Goal: Transaction & Acquisition: Purchase product/service

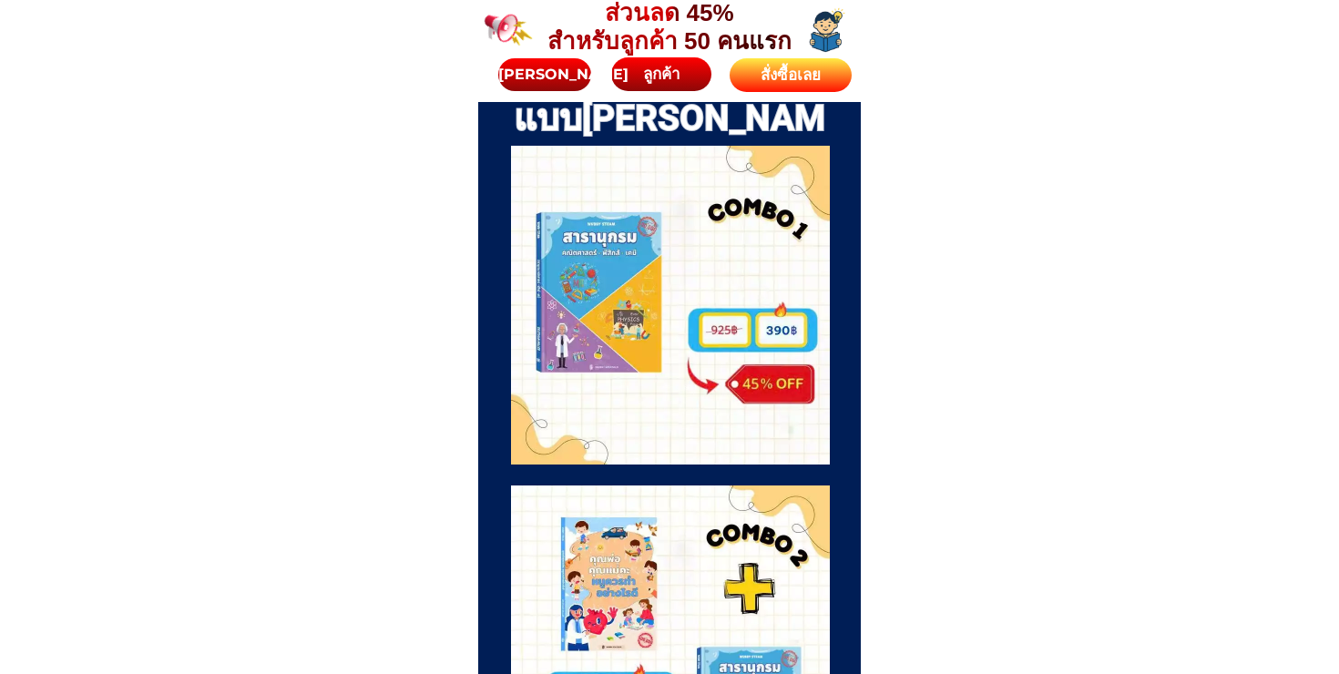
scroll to position [4739, 0]
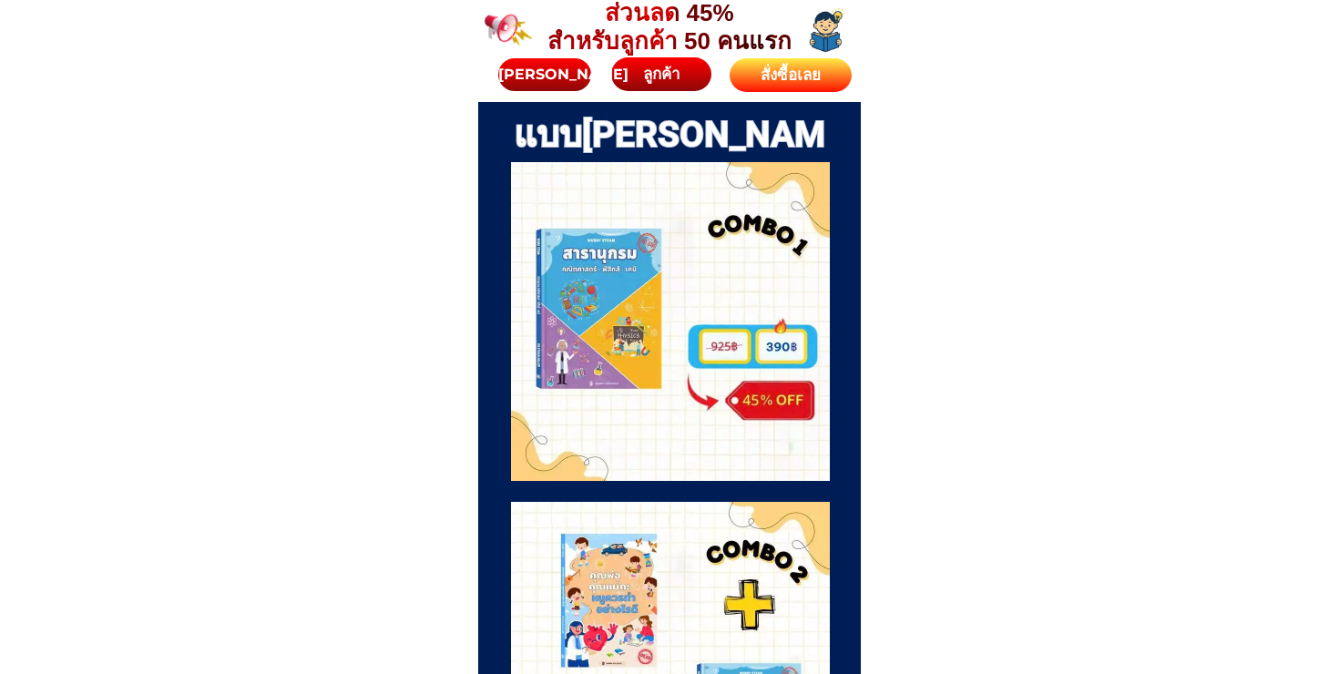
click at [696, 410] on div at bounding box center [670, 321] width 319 height 319
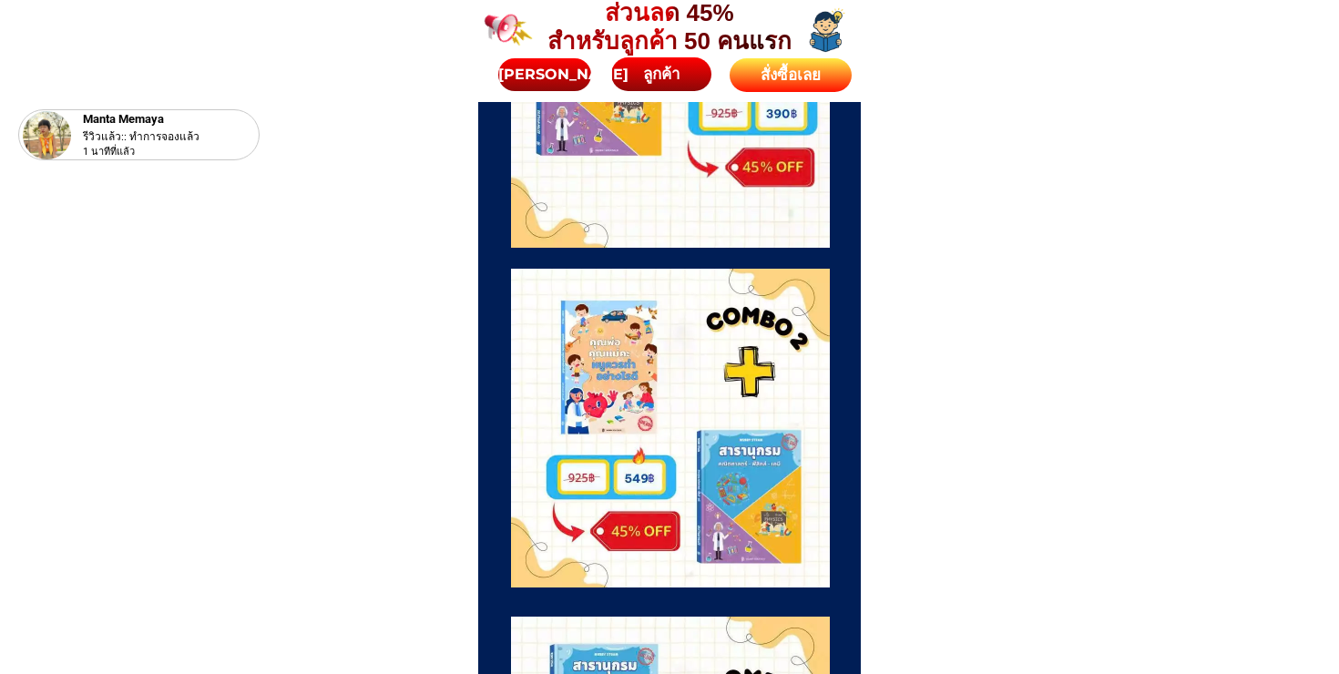
scroll to position [4978, 0]
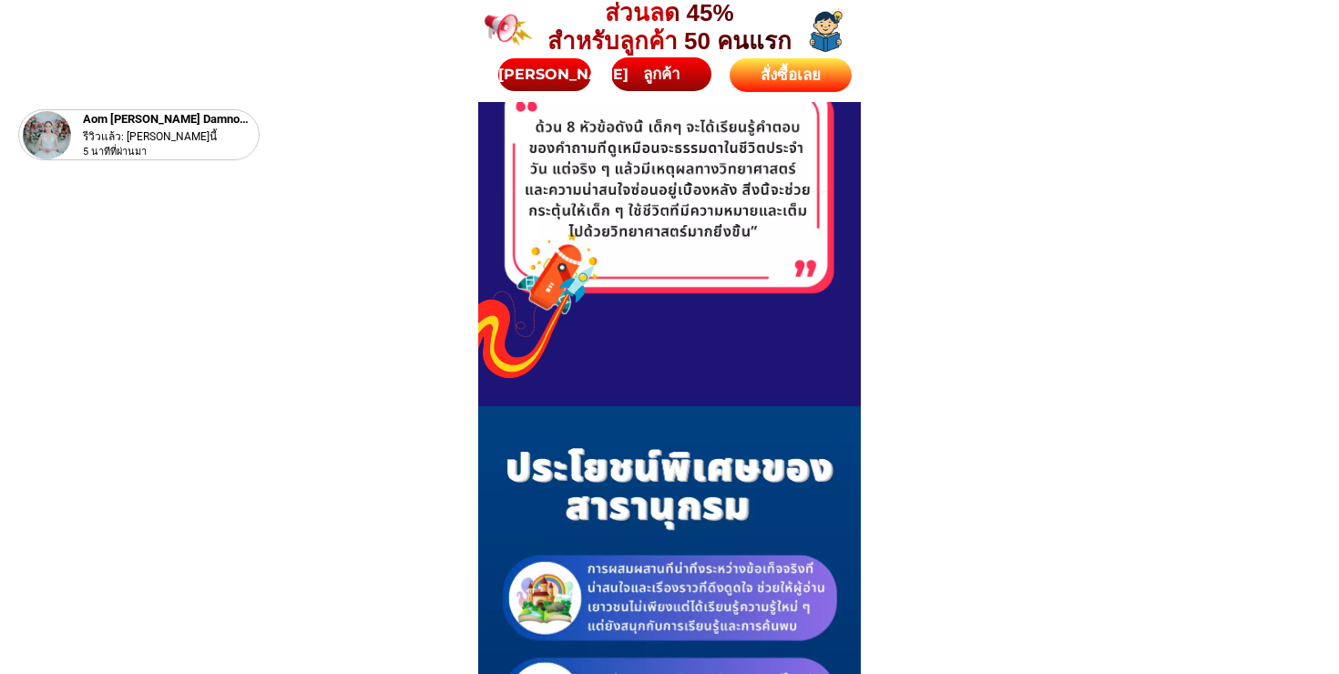
scroll to position [3897, 0]
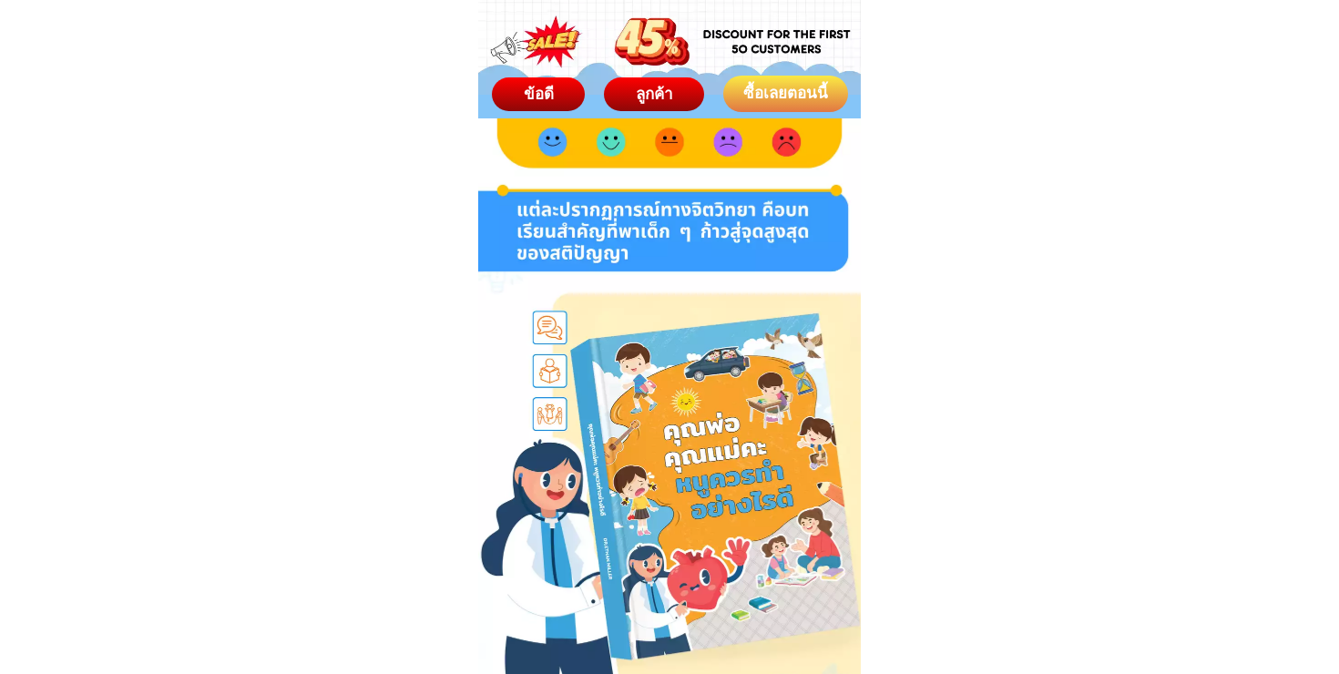
click at [543, 89] on span "ข้อดี" at bounding box center [538, 94] width 31 height 18
click at [549, 93] on span "ข้อดี" at bounding box center [538, 94] width 33 height 20
click at [653, 86] on div "ลูกค้า" at bounding box center [654, 95] width 108 height 26
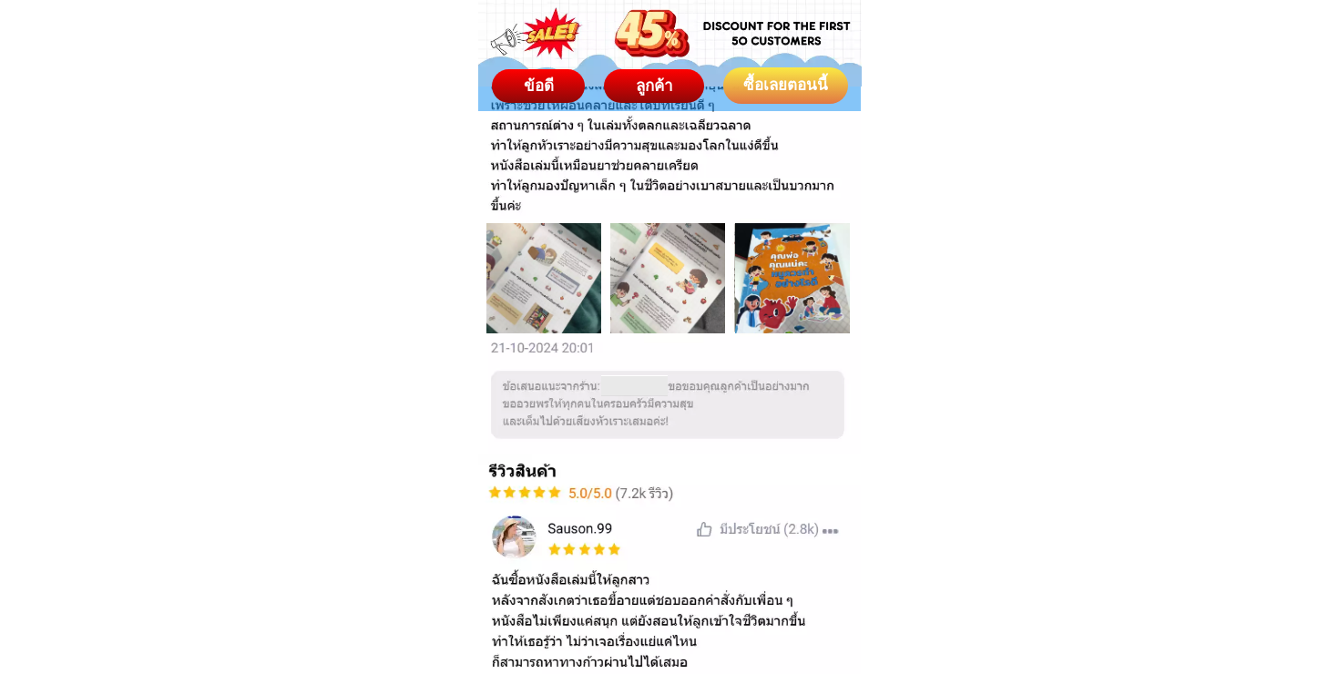
click at [793, 86] on div "ซื้อเลยตอนนี้" at bounding box center [785, 86] width 128 height 24
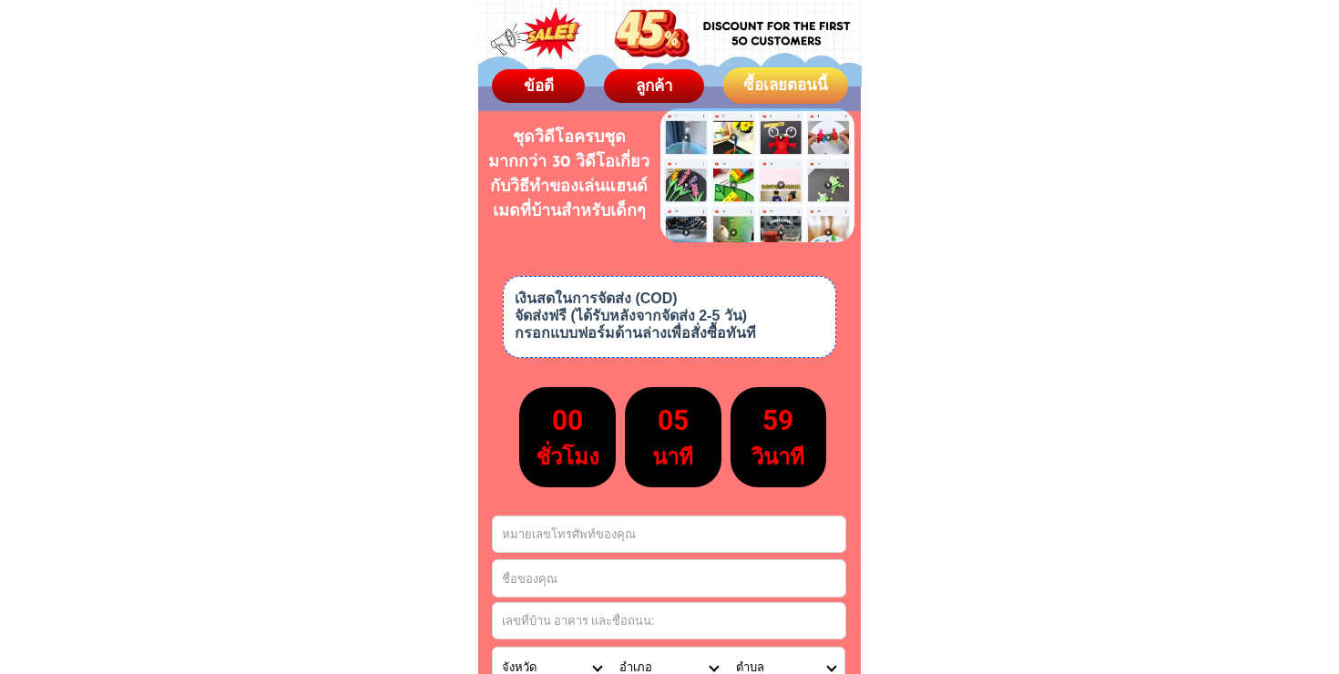
scroll to position [8236, 0]
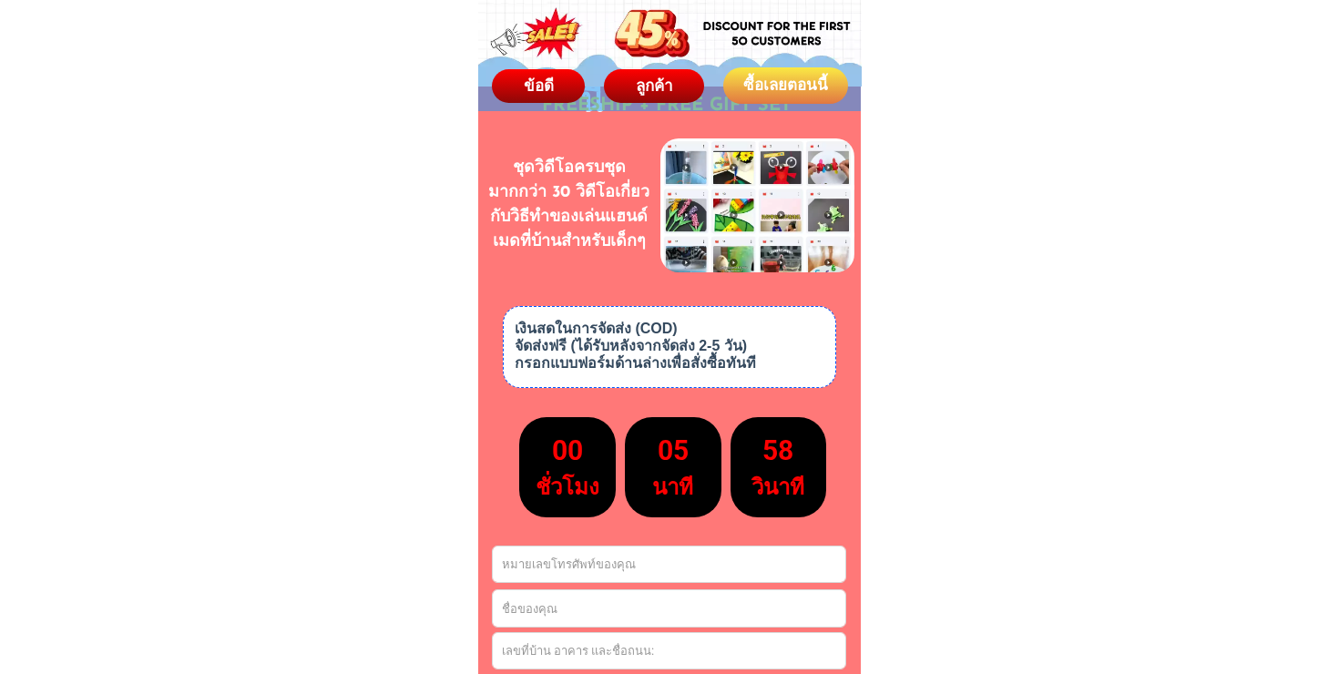
click at [793, 85] on div "ซื้อเลยตอนนี้" at bounding box center [786, 86] width 126 height 24
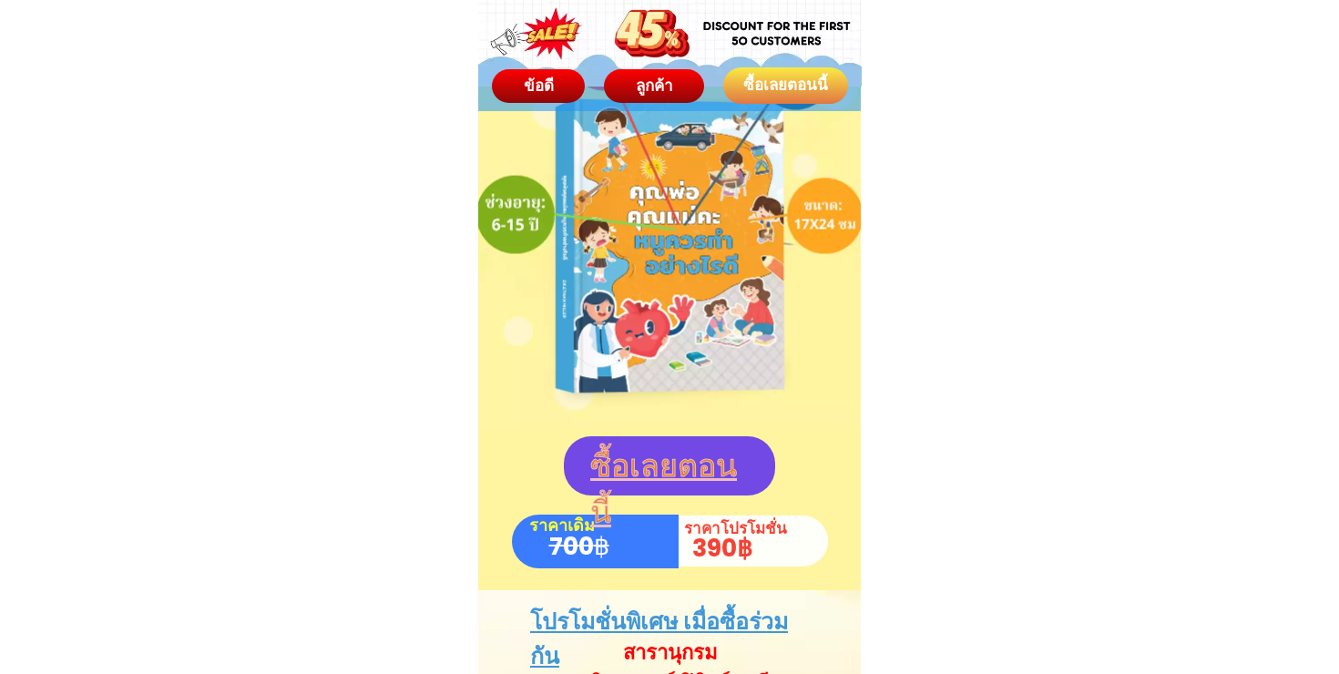
click at [701, 449] on p "ซื้อเลยตอนนี้" at bounding box center [670, 490] width 161 height 94
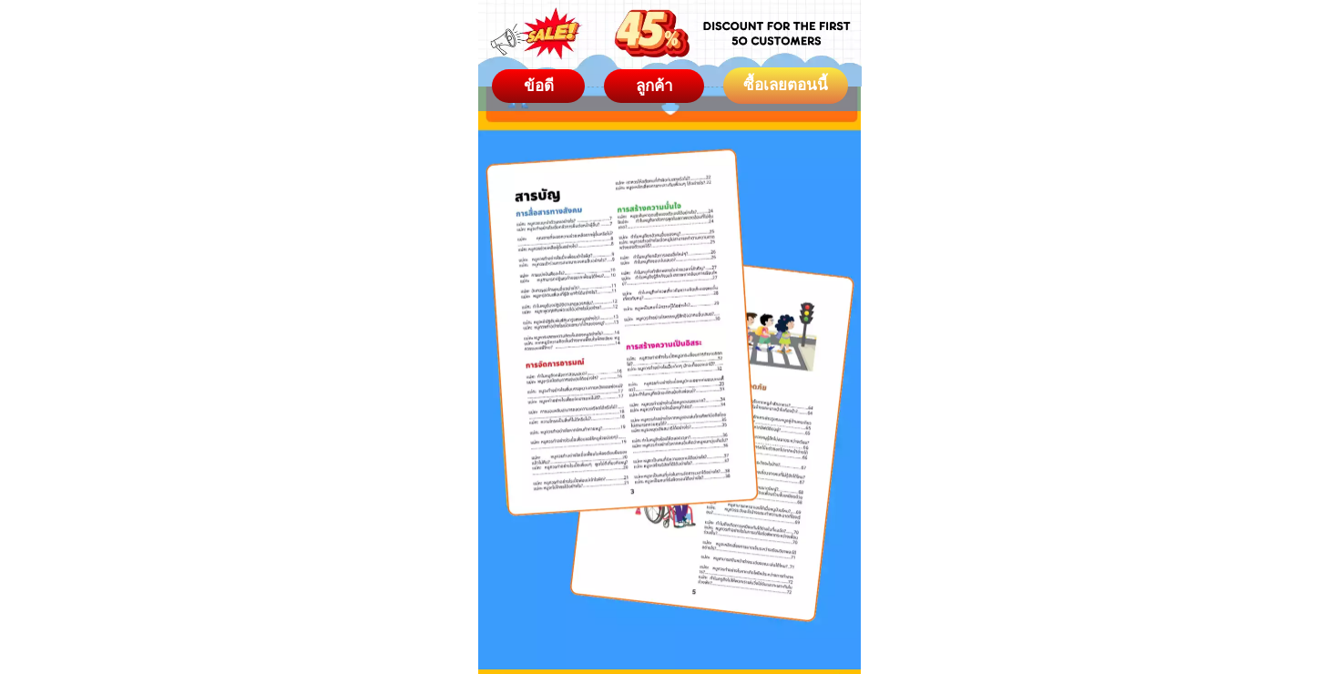
scroll to position [1504, 0]
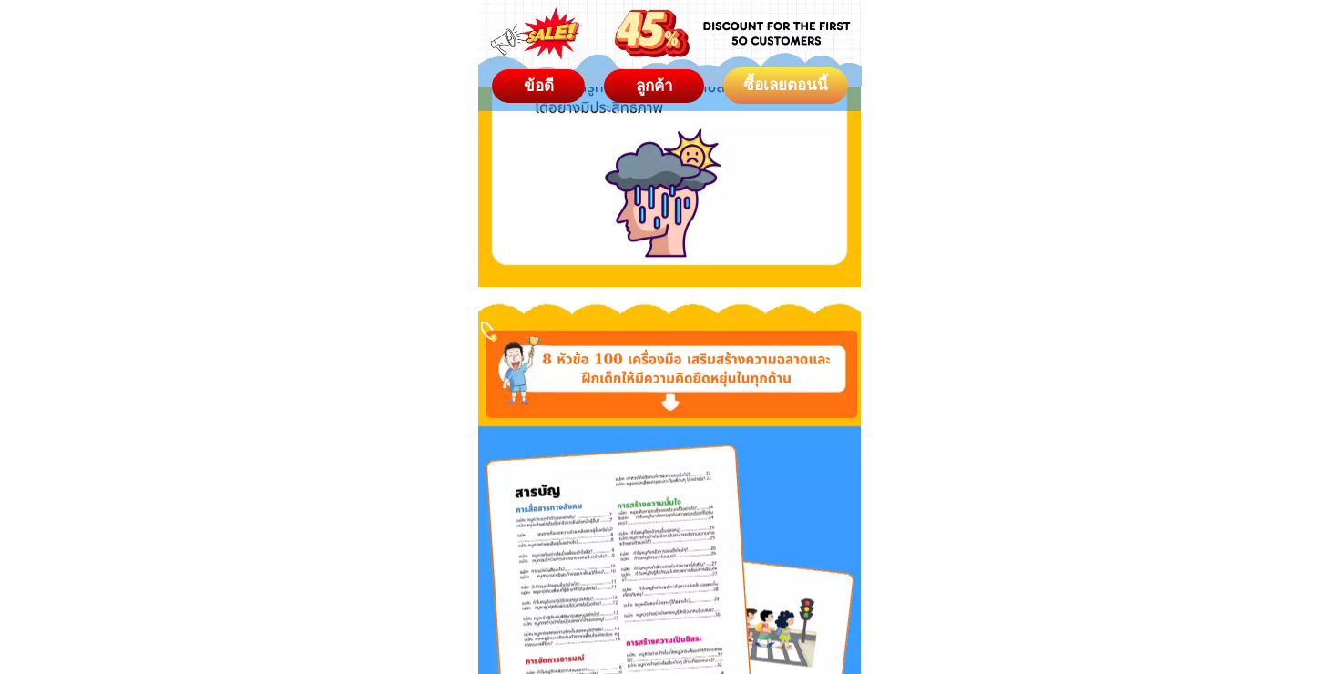
click at [536, 77] on span "ข้อดี" at bounding box center [538, 86] width 31 height 18
click at [536, 77] on span "ข้อดี" at bounding box center [538, 86] width 30 height 18
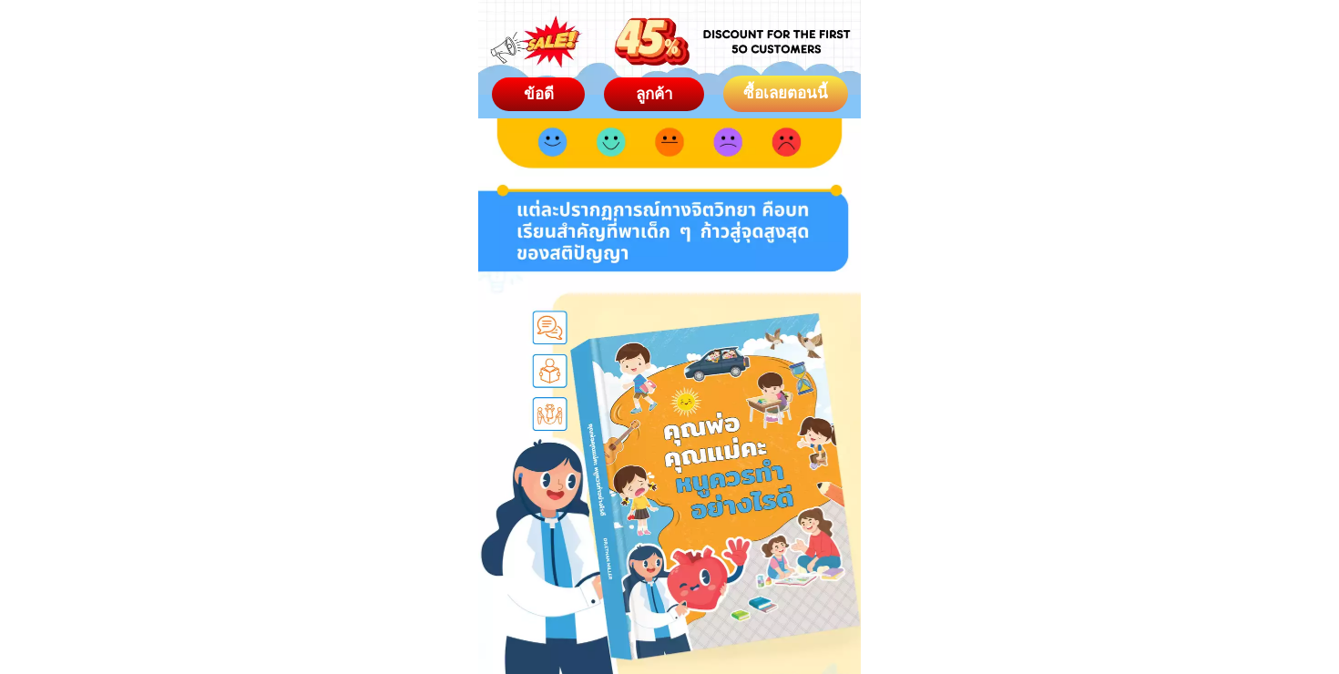
click at [531, 90] on span "ข้อดี" at bounding box center [537, 93] width 31 height 19
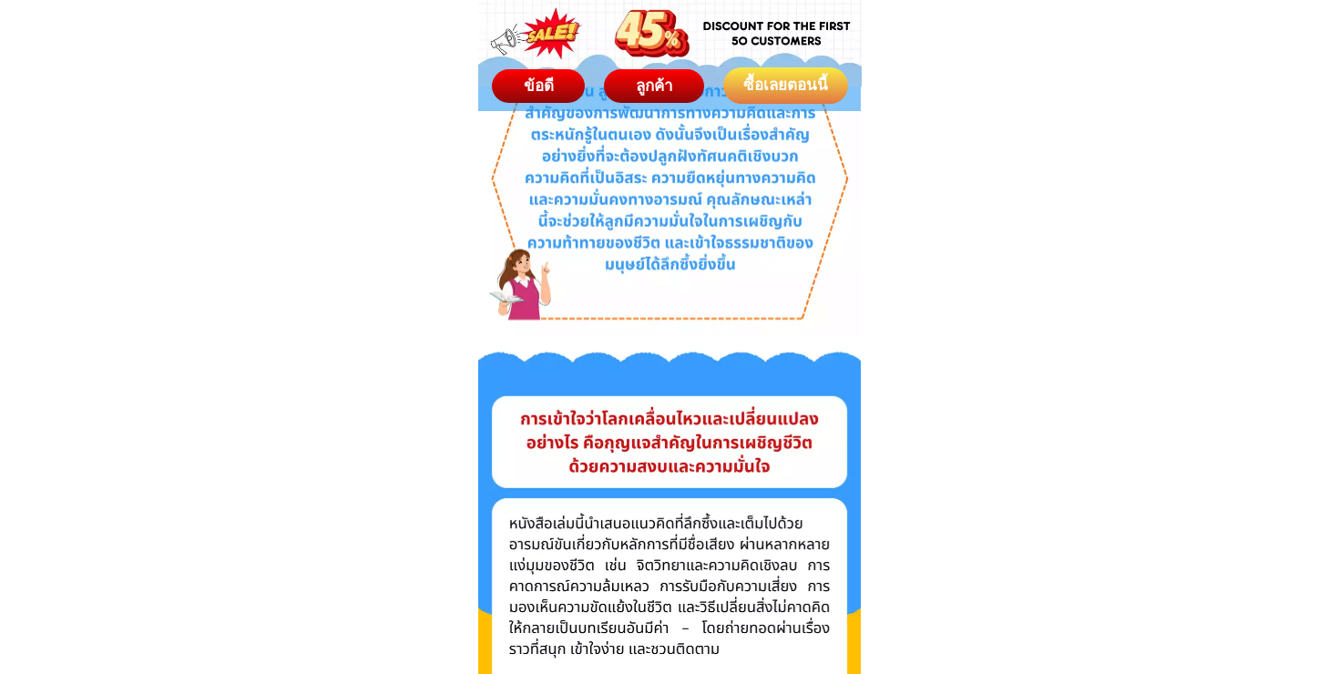
scroll to position [797, 0]
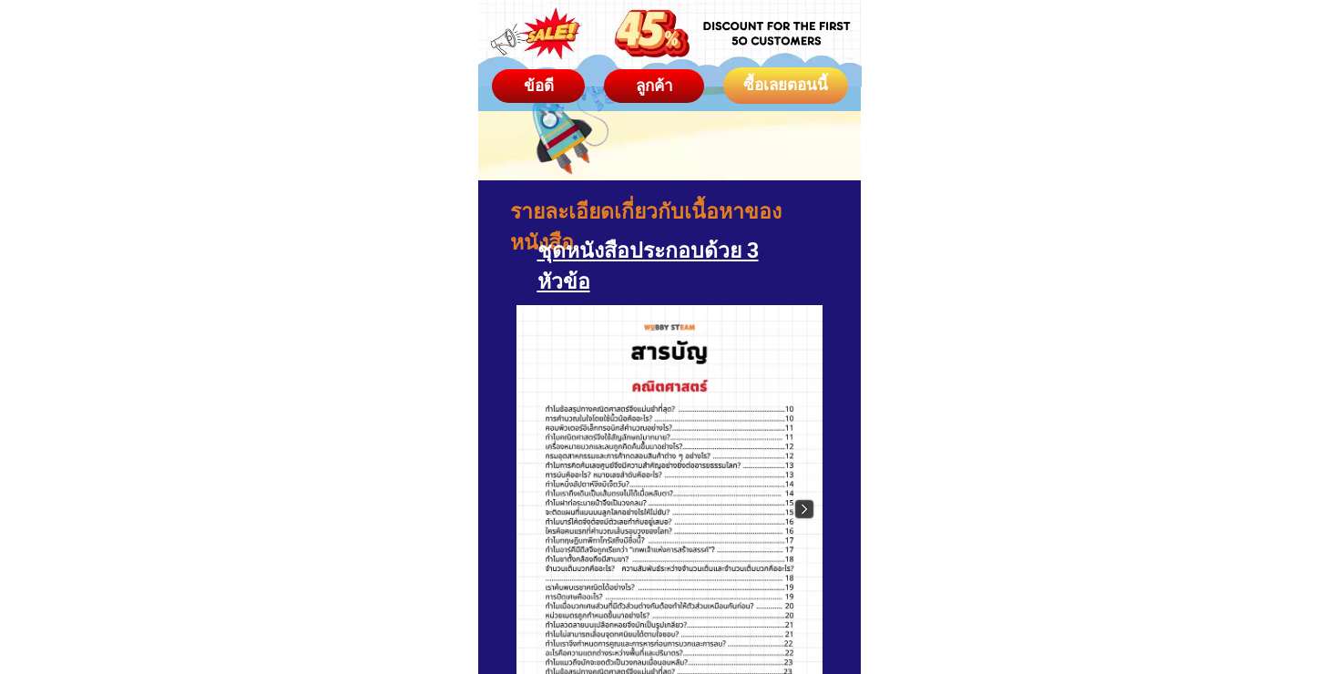
click at [802, 516] on img at bounding box center [804, 509] width 18 height 18
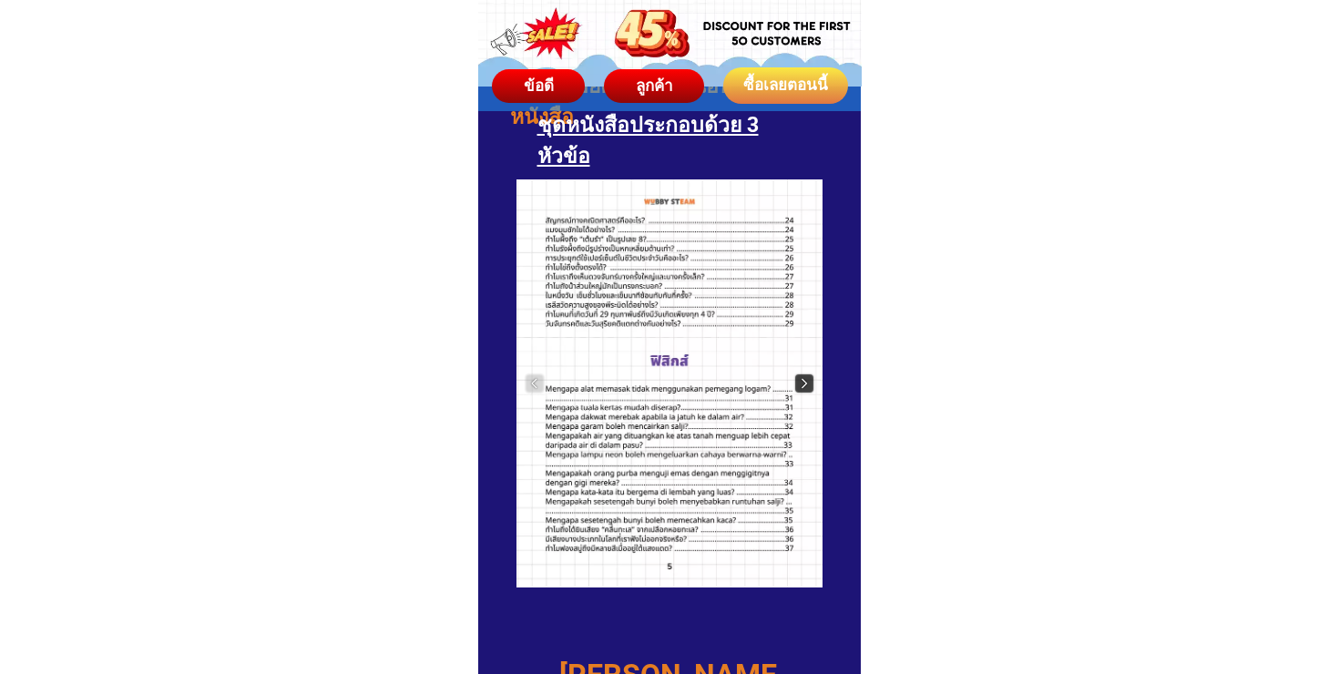
scroll to position [6375, 0]
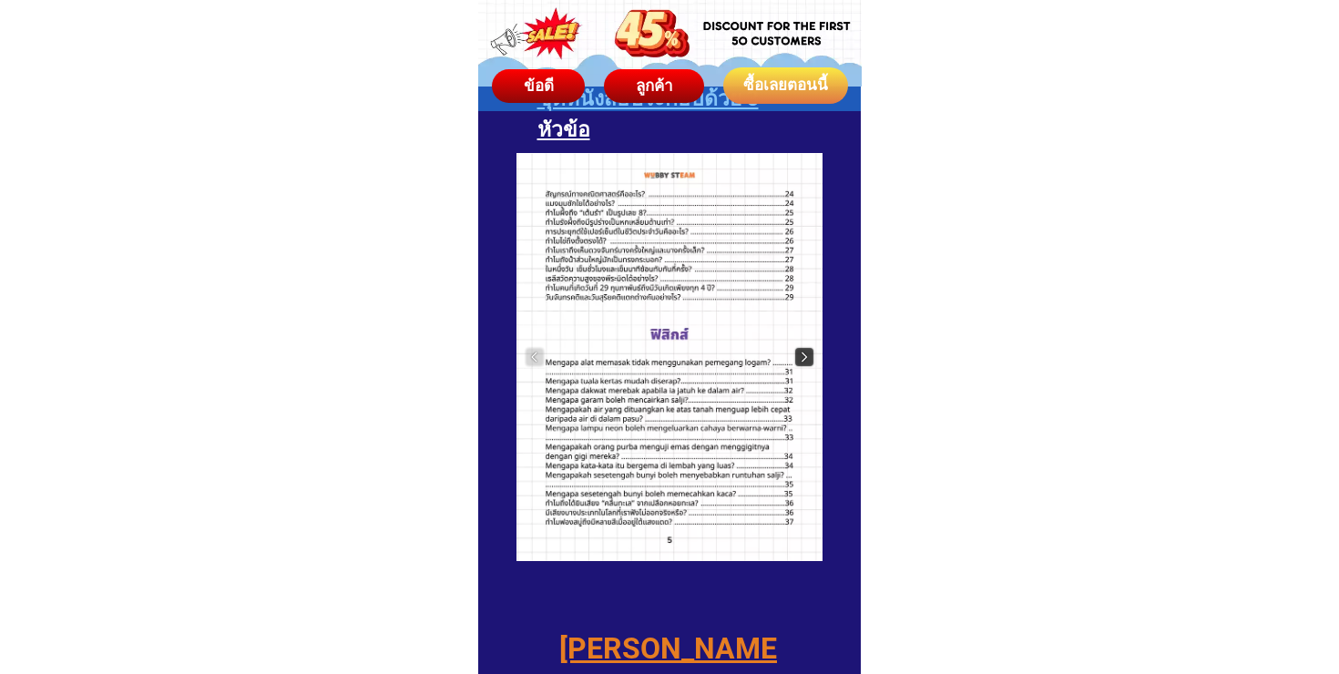
click at [803, 348] on img at bounding box center [804, 357] width 18 height 18
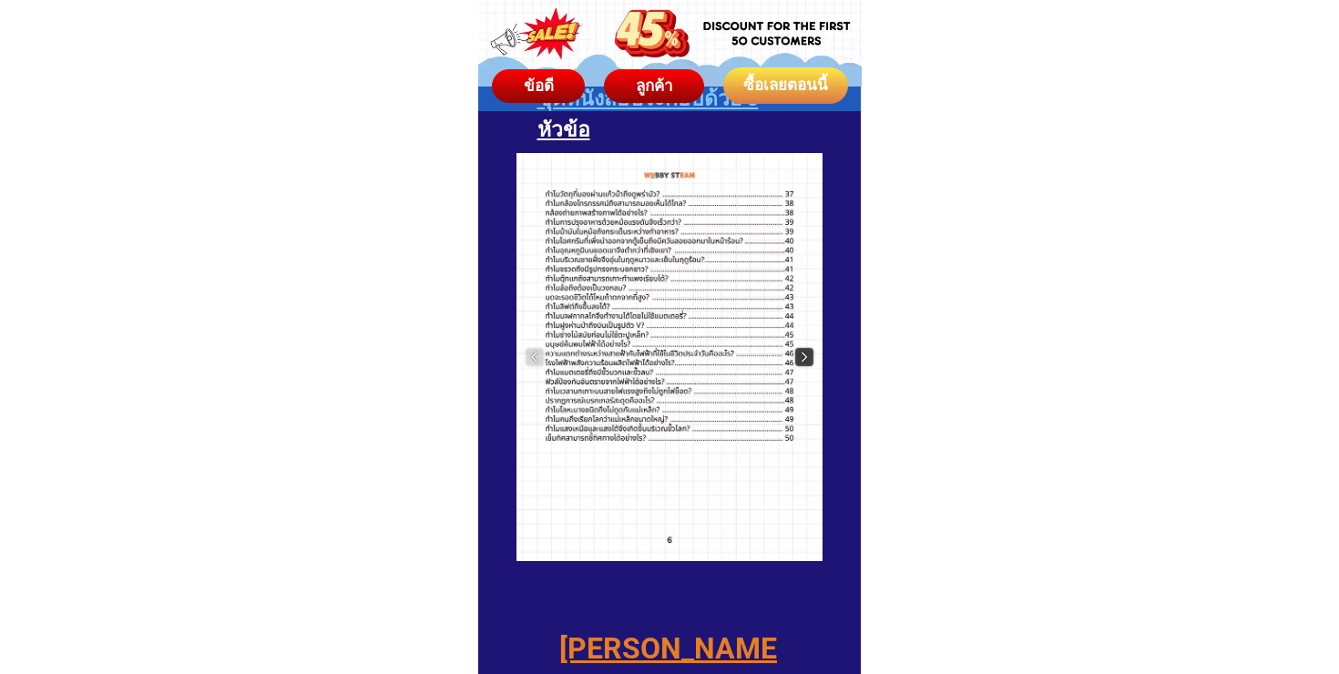
click at [803, 348] on img at bounding box center [804, 357] width 18 height 18
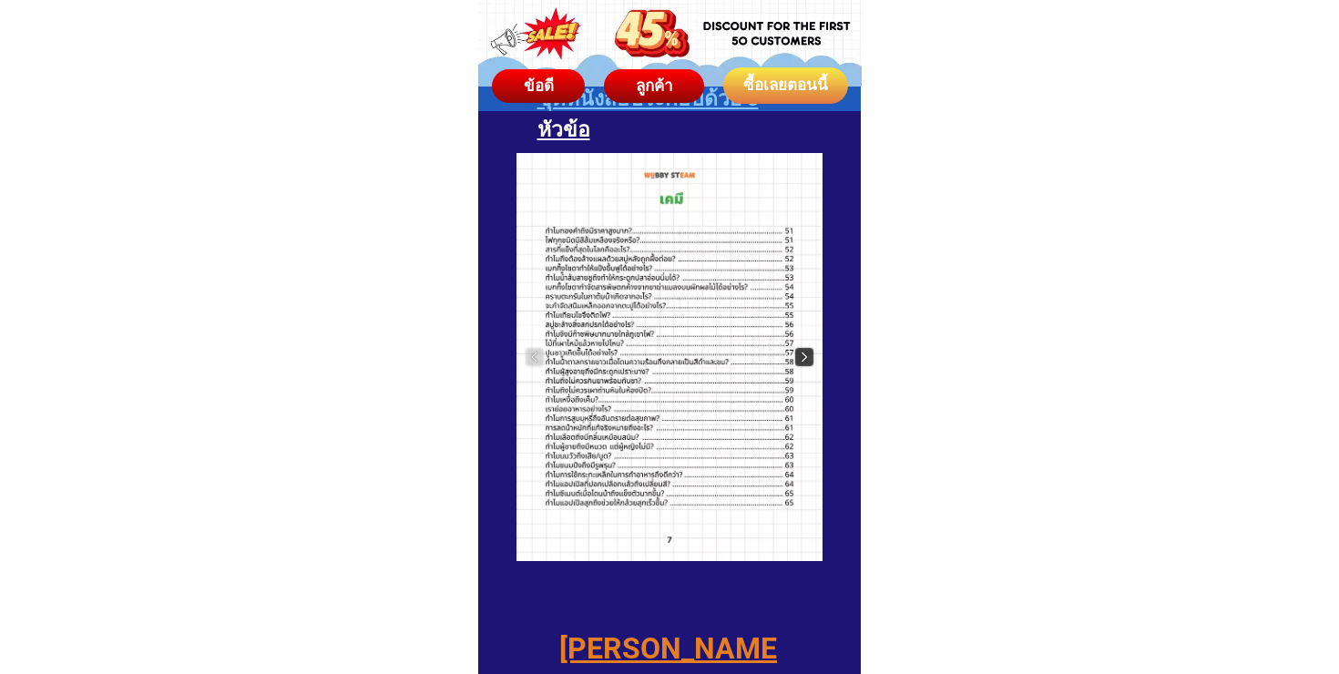
click at [803, 348] on img at bounding box center [804, 357] width 18 height 18
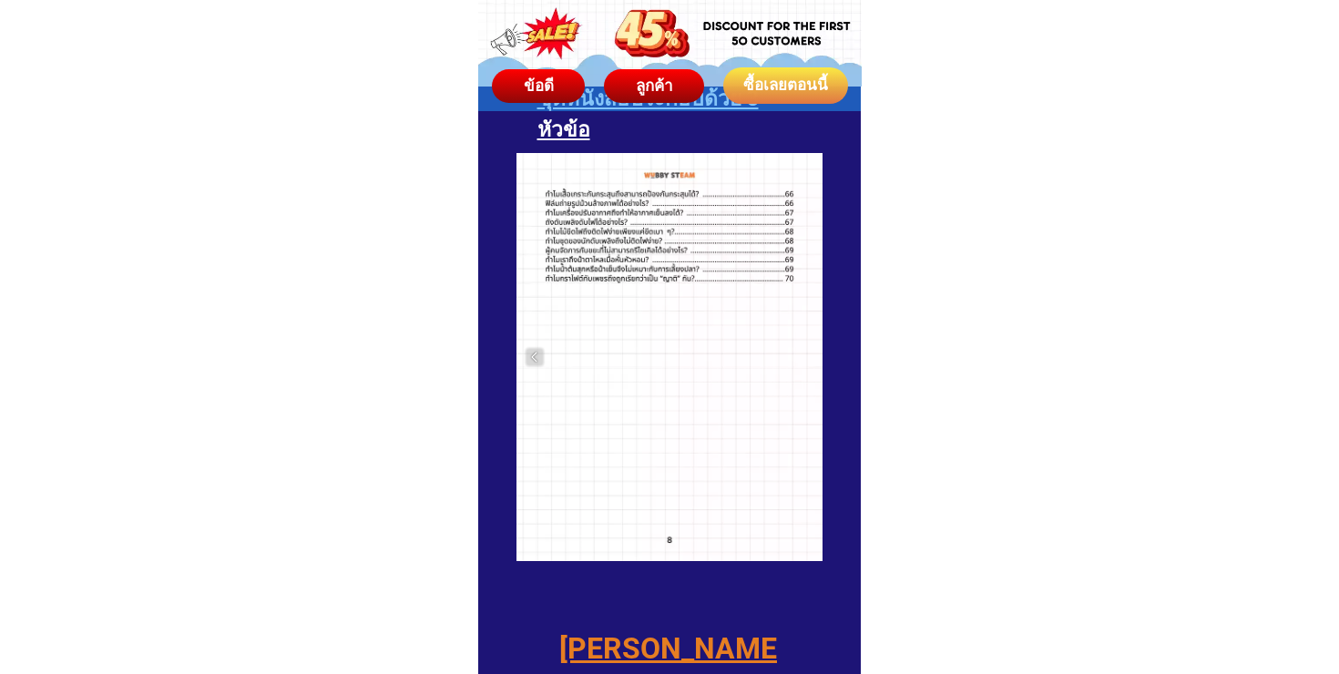
click at [803, 348] on div at bounding box center [670, 357] width 306 height 408
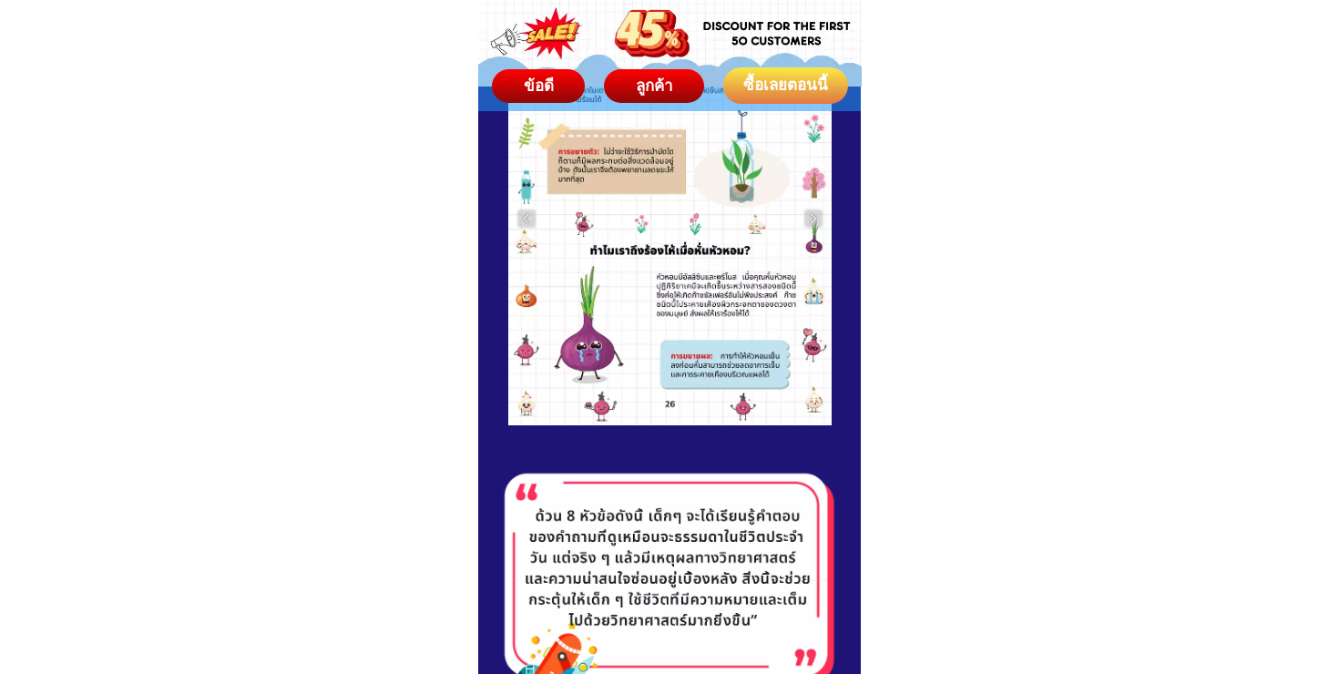
scroll to position [6787, 0]
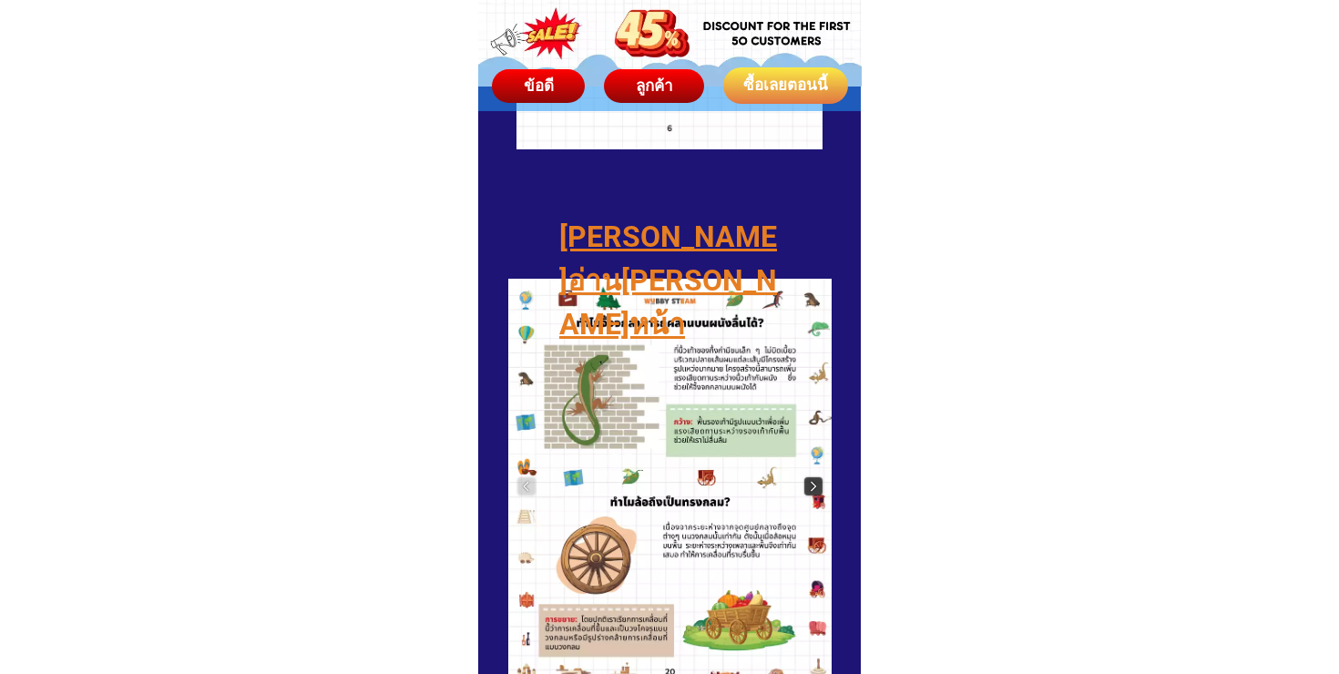
click at [810, 483] on img at bounding box center [814, 486] width 18 height 18
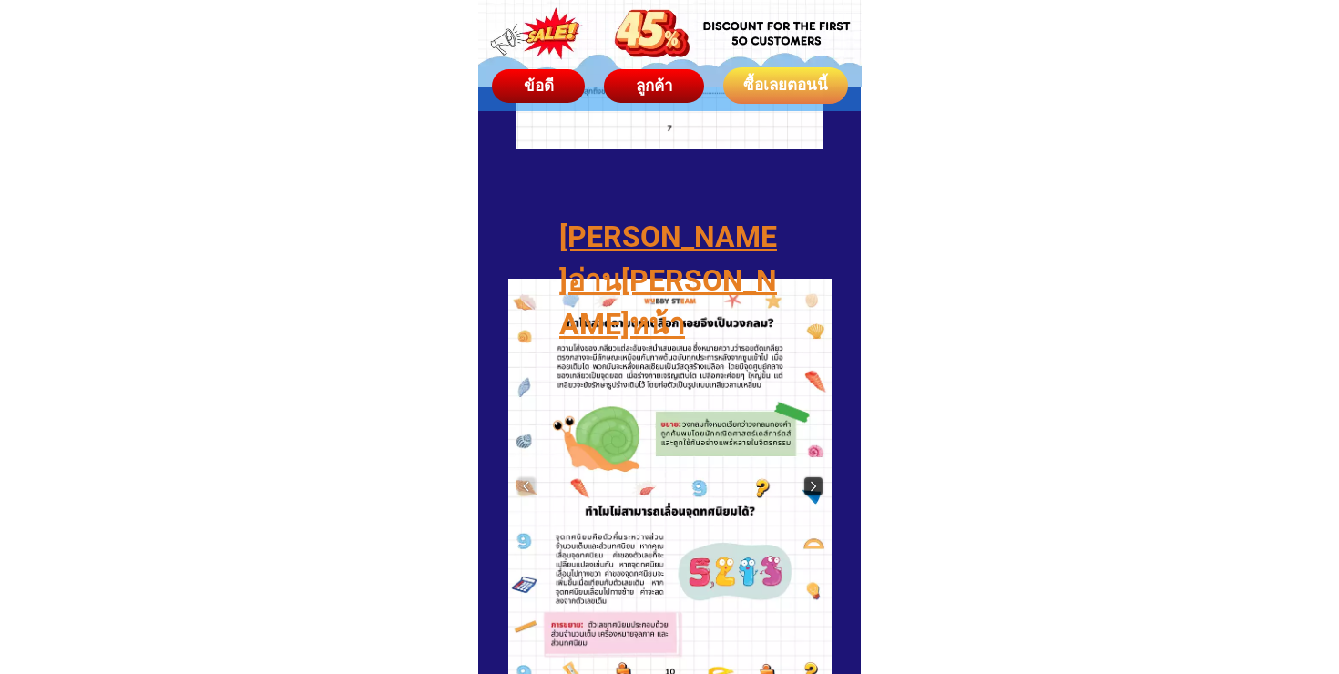
click at [810, 483] on img at bounding box center [814, 486] width 18 height 18
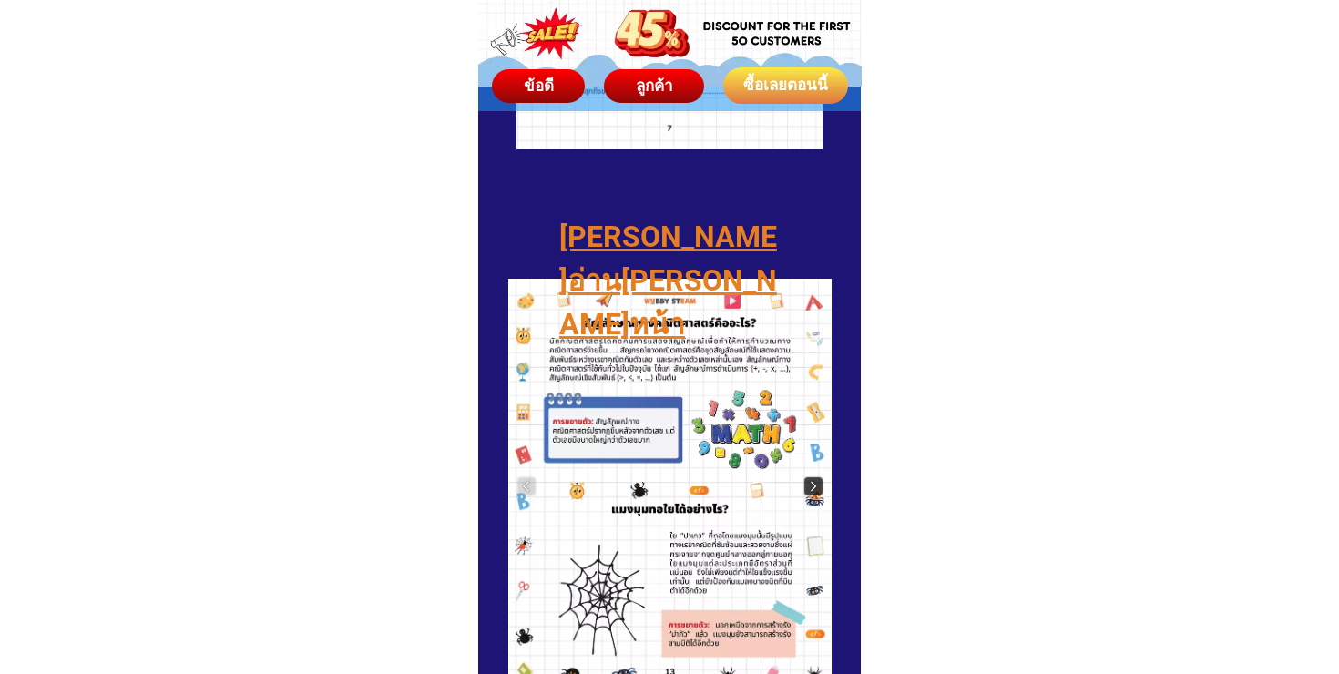
click at [810, 483] on img at bounding box center [814, 486] width 18 height 18
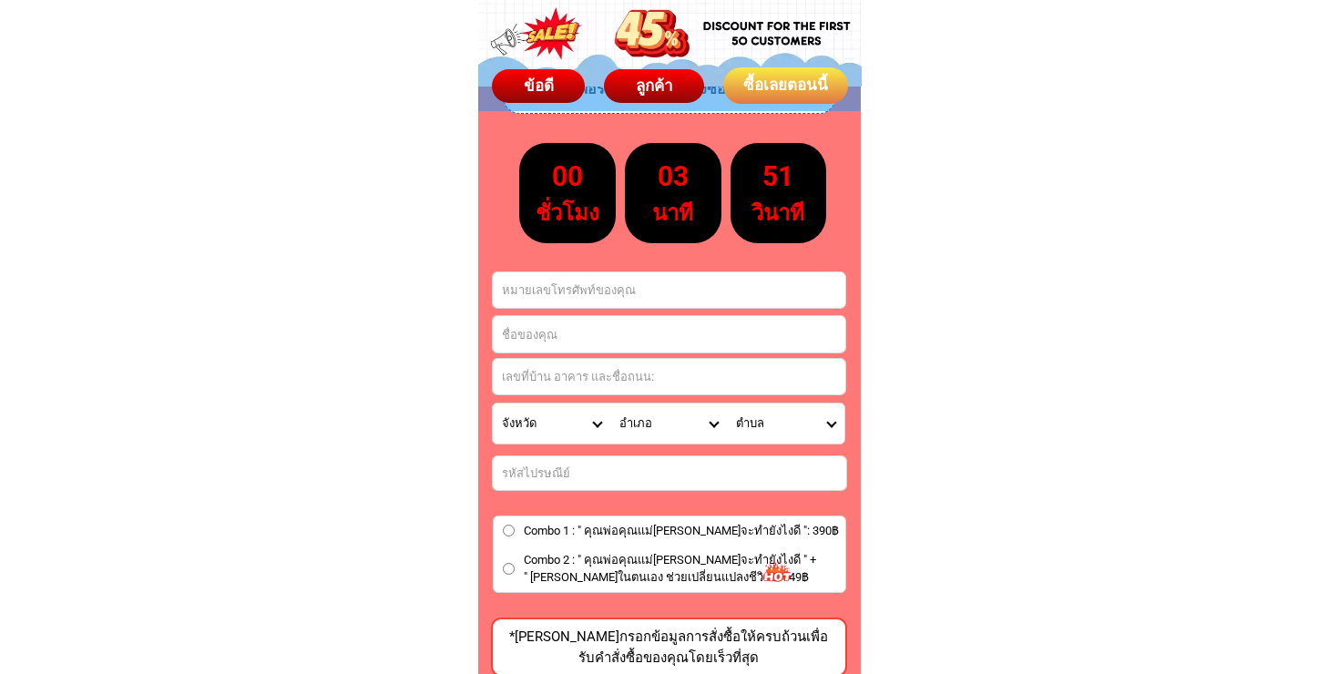
scroll to position [8589, 0]
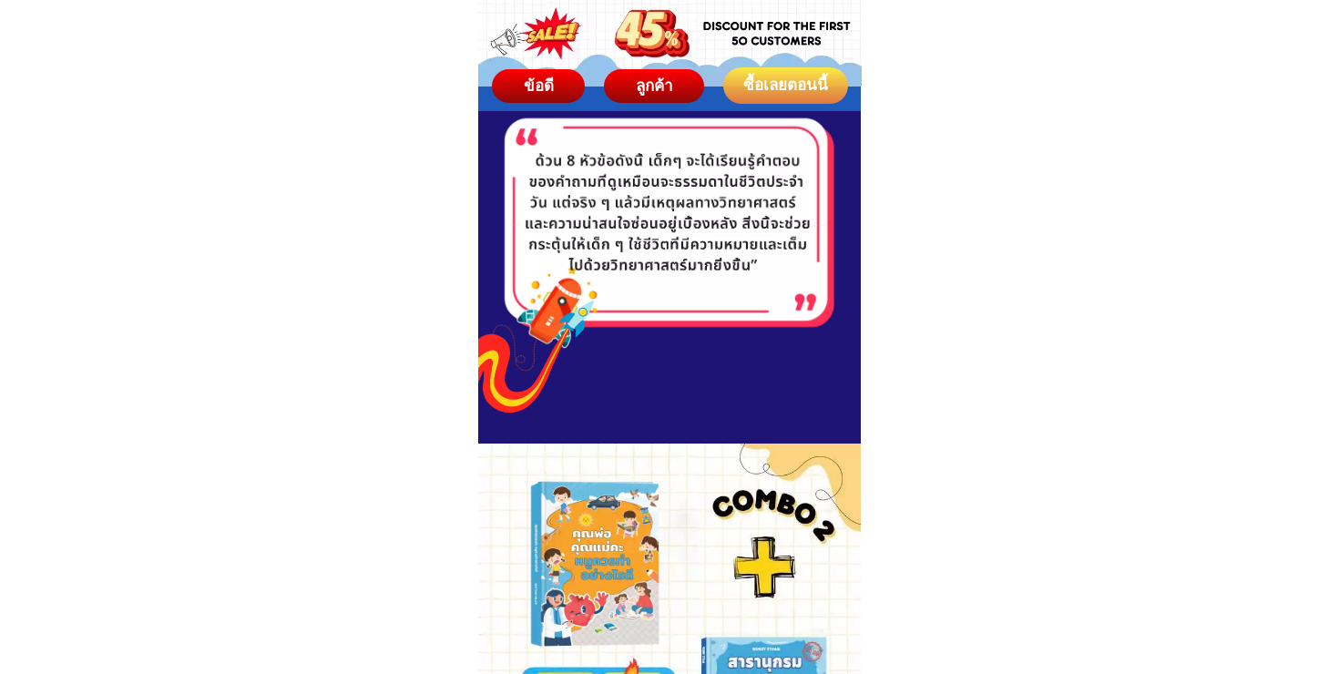
scroll to position [7408, 0]
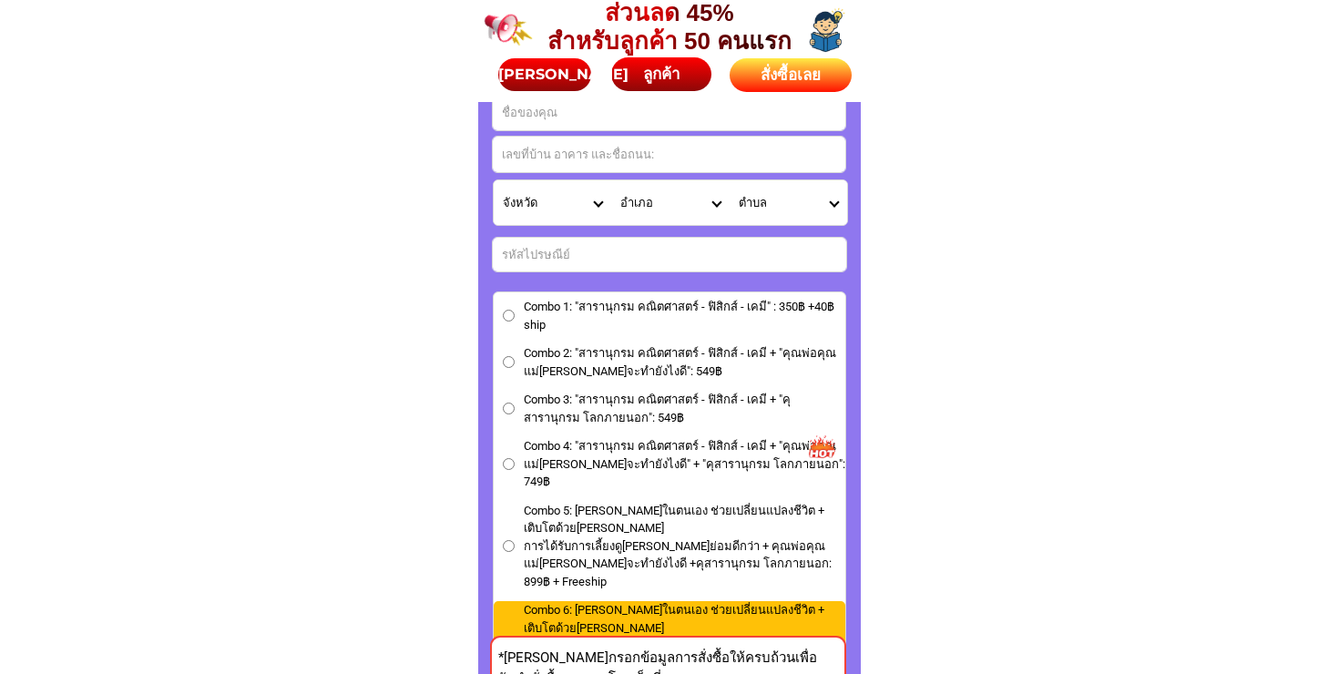
scroll to position [7871, 0]
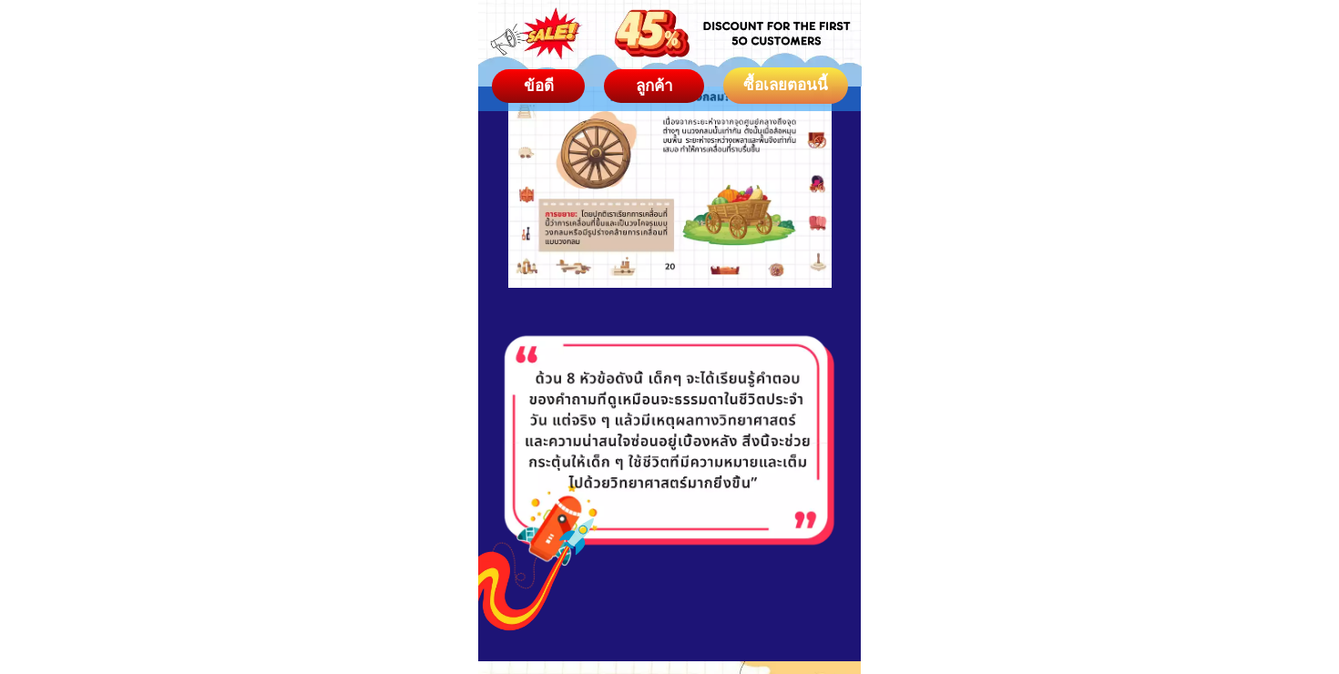
scroll to position [7727, 0]
